Goal: Task Accomplishment & Management: Manage account settings

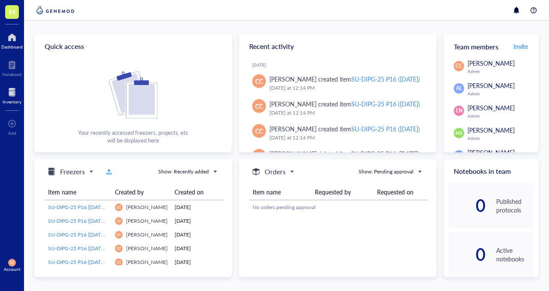
click at [12, 90] on div at bounding box center [12, 92] width 19 height 14
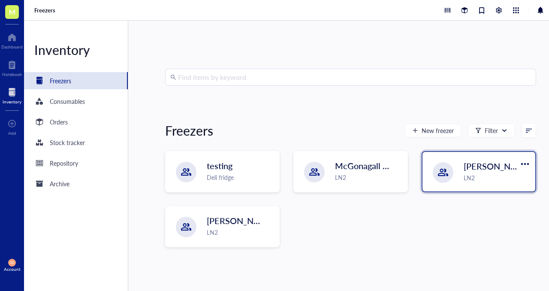
click at [481, 167] on span "[PERSON_NAME]-A" at bounding box center [503, 166] width 78 height 12
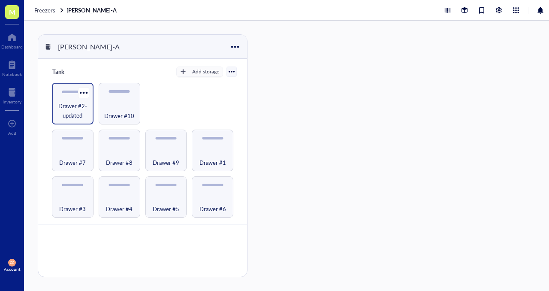
click at [59, 97] on div "Drawer #2-updated" at bounding box center [73, 104] width 42 height 42
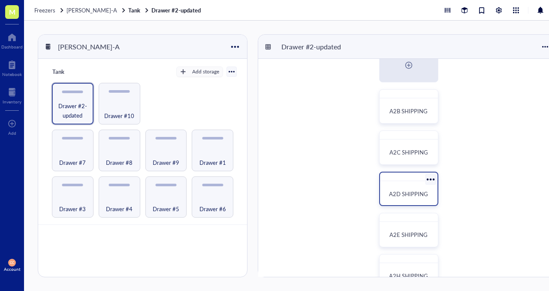
scroll to position [22, 0]
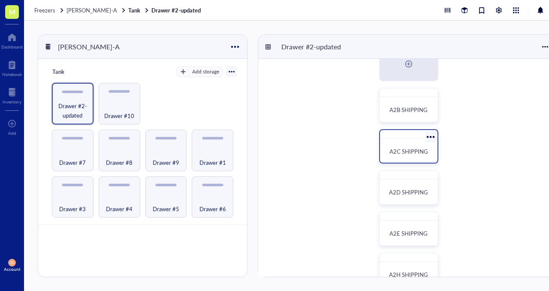
click at [403, 140] on div "A2C SHIPPING" at bounding box center [408, 146] width 59 height 34
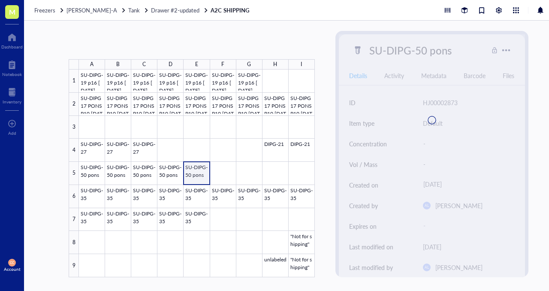
click at [190, 173] on div at bounding box center [197, 174] width 236 height 208
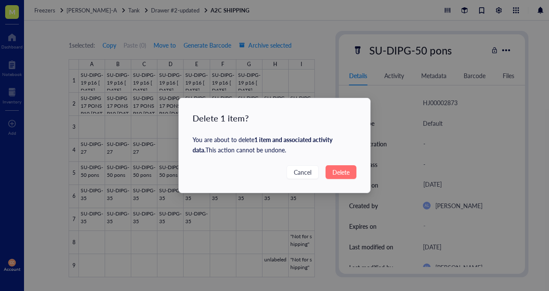
click at [333, 171] on span "Delete" at bounding box center [341, 171] width 17 height 9
